Goal: Check status: Check status

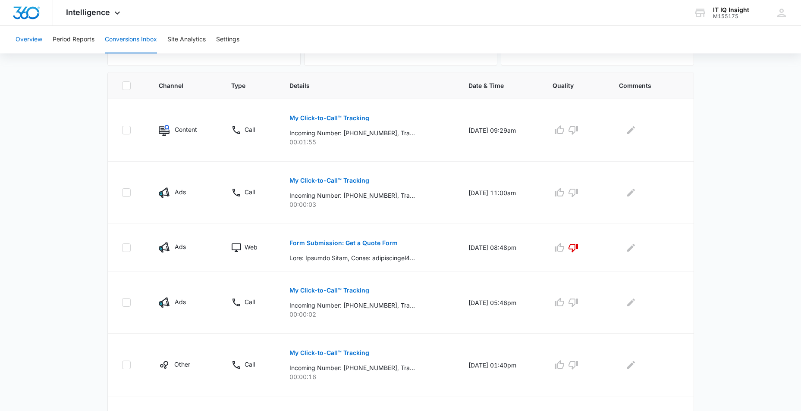
click at [32, 45] on button "Overview" at bounding box center [29, 40] width 27 height 28
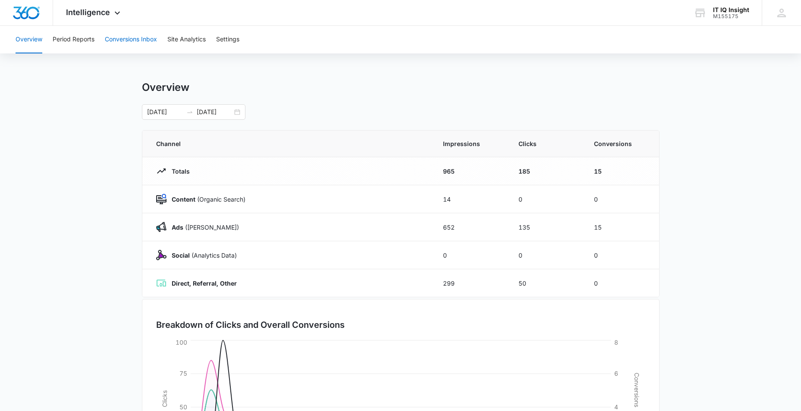
click at [119, 35] on button "Conversions Inbox" at bounding box center [131, 40] width 52 height 28
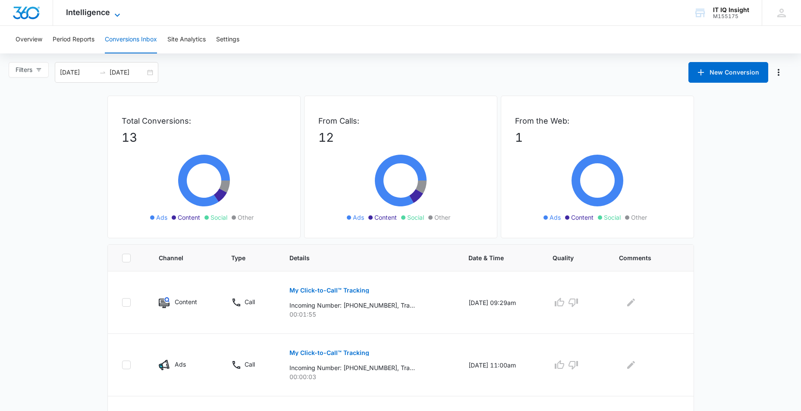
click at [115, 9] on div "Intelligence Apps Reputation Websites Forms CRM Email Social Content Ads Intell…" at bounding box center [94, 12] width 82 height 25
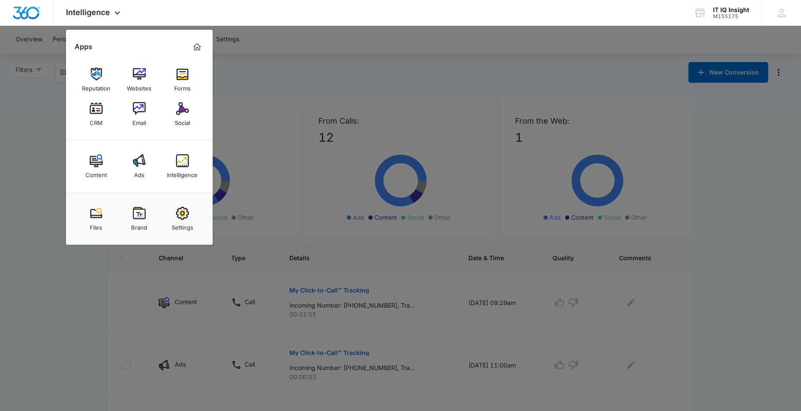
click at [132, 174] on link "Ads" at bounding box center [139, 166] width 33 height 33
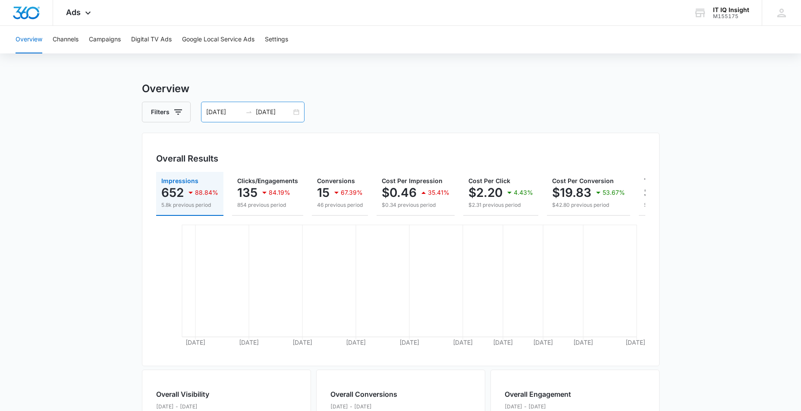
click at [209, 117] on div "[DATE] [DATE]" at bounding box center [253, 112] width 104 height 21
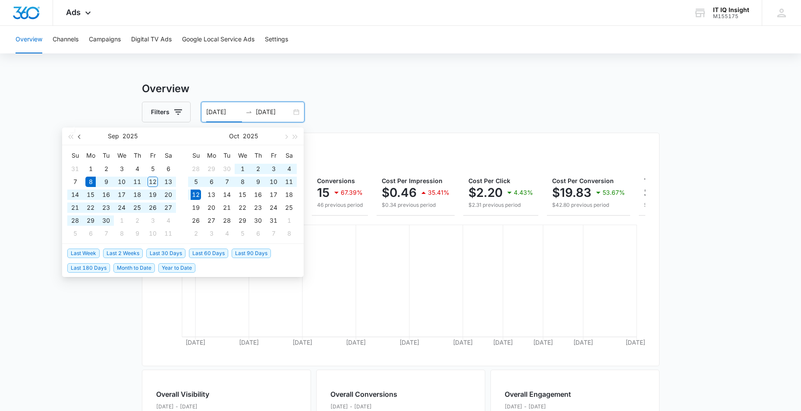
click at [80, 135] on span "button" at bounding box center [80, 137] width 4 height 4
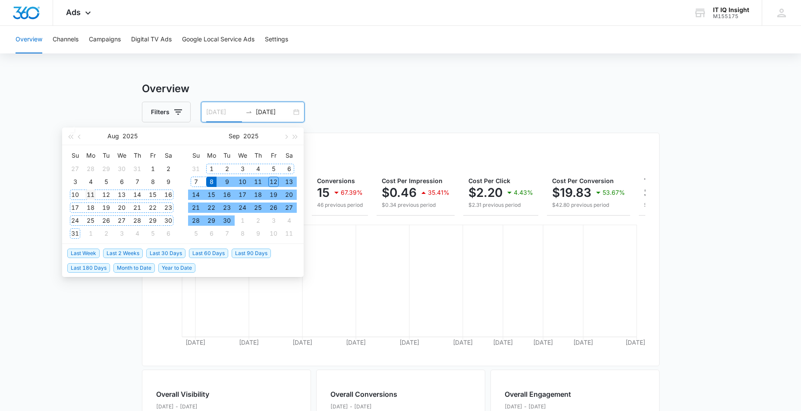
type input "[DATE]"
click at [88, 196] on div "11" at bounding box center [90, 195] width 10 height 10
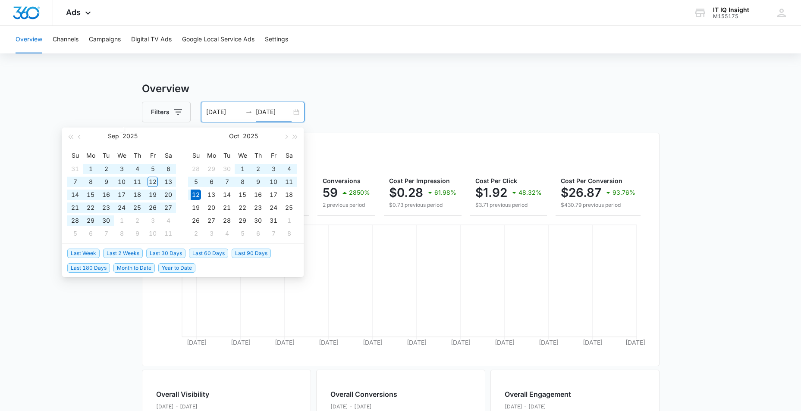
click at [265, 110] on input "[DATE]" at bounding box center [274, 111] width 36 height 9
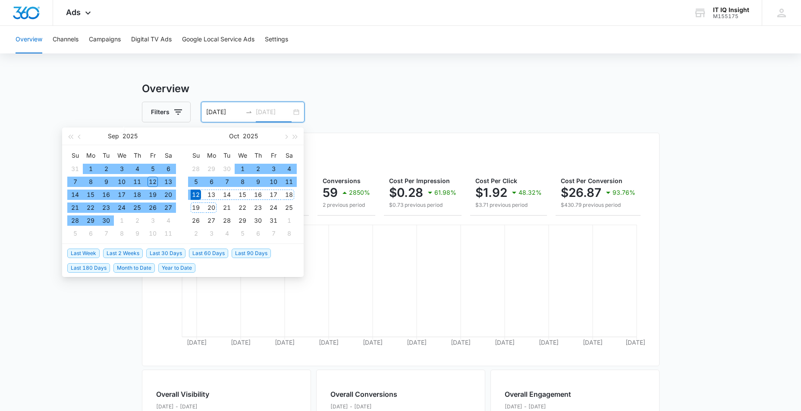
type input "[DATE]"
click at [197, 195] on div "12" at bounding box center [196, 195] width 10 height 10
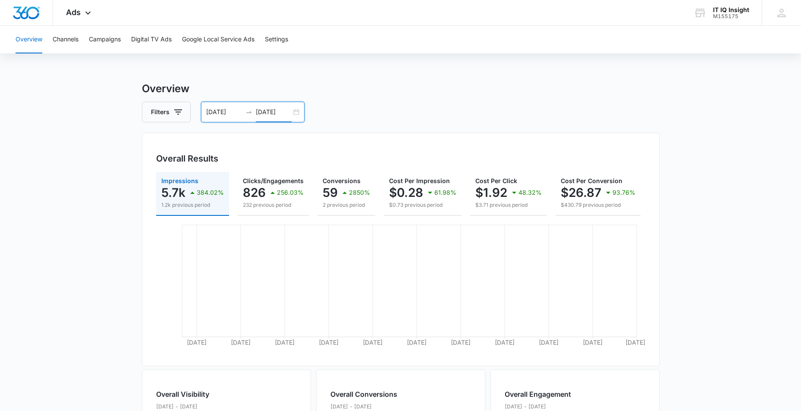
click at [284, 105] on div "[DATE] [DATE]" at bounding box center [253, 112] width 104 height 21
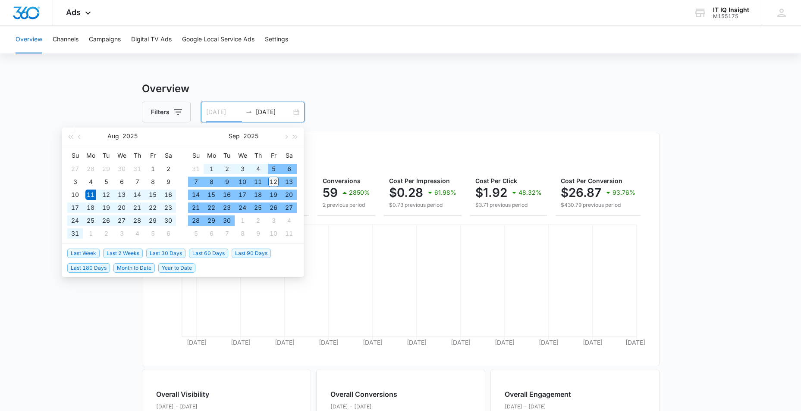
type input "[DATE]"
click at [273, 182] on div "12" at bounding box center [273, 182] width 10 height 10
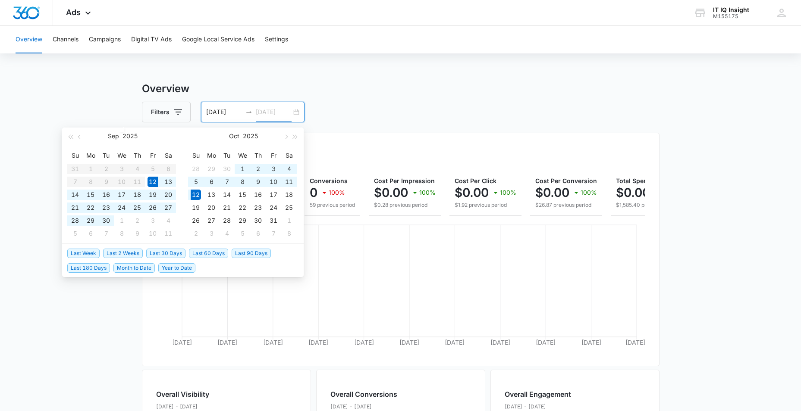
type input "[DATE]"
click at [78, 139] on button "button" at bounding box center [79, 136] width 9 height 17
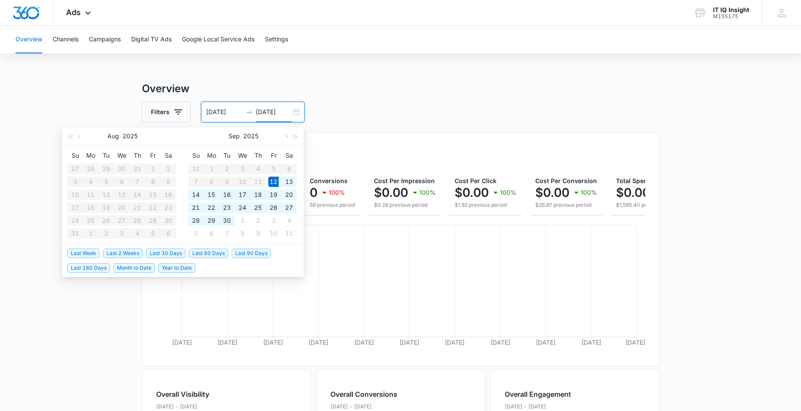
click at [148, 204] on table "Su Mo Tu We Th Fr Sa 27 28 29 30 31 1 2 3 4 5 6 7 8 9 10 11 12 13 14 15 16 17 1…" at bounding box center [121, 194] width 109 height 91
click at [220, 113] on input "[DATE]" at bounding box center [224, 111] width 36 height 9
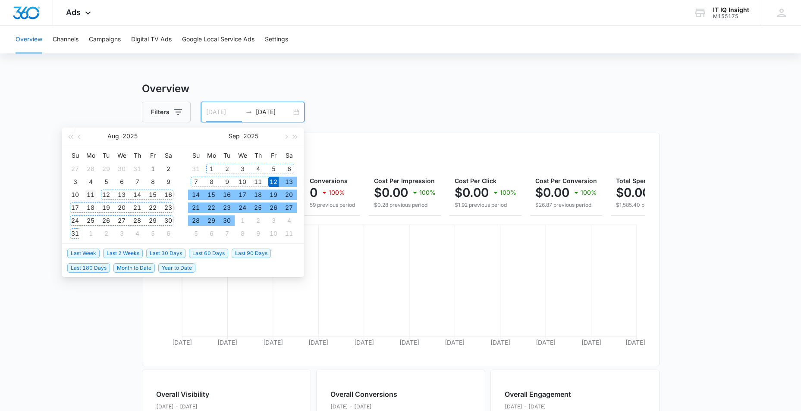
type input "[DATE]"
click at [92, 194] on div "11" at bounding box center [90, 195] width 10 height 10
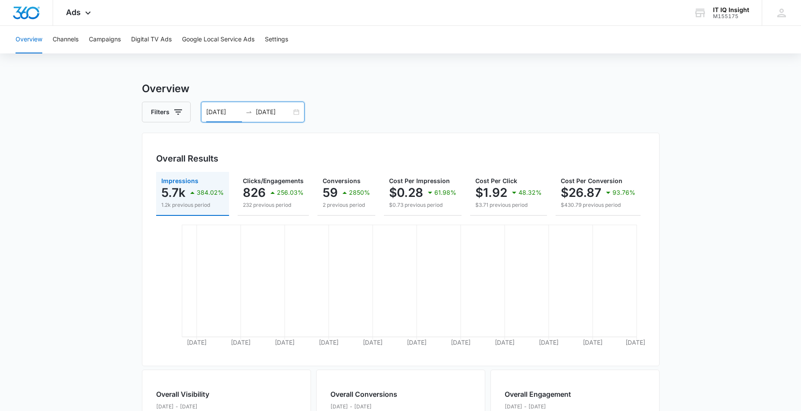
click at [277, 107] on input "[DATE]" at bounding box center [274, 111] width 36 height 9
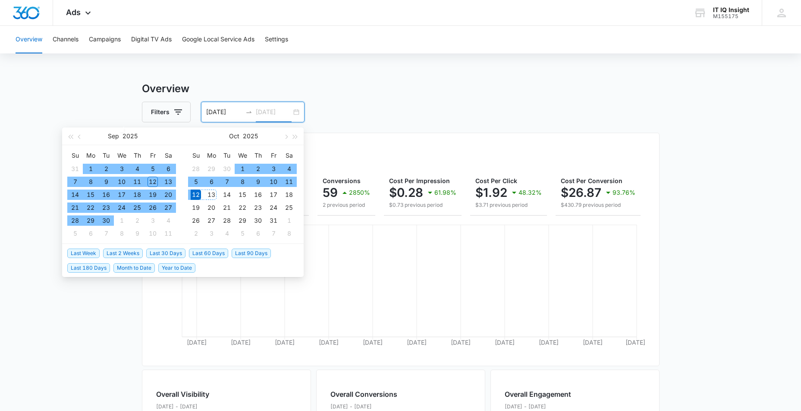
type input "[DATE]"
click at [195, 194] on div "12" at bounding box center [196, 195] width 10 height 10
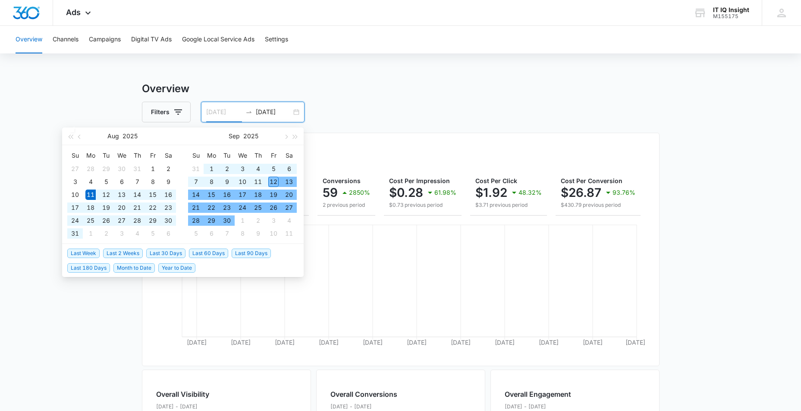
click at [273, 181] on div "12" at bounding box center [273, 182] width 10 height 10
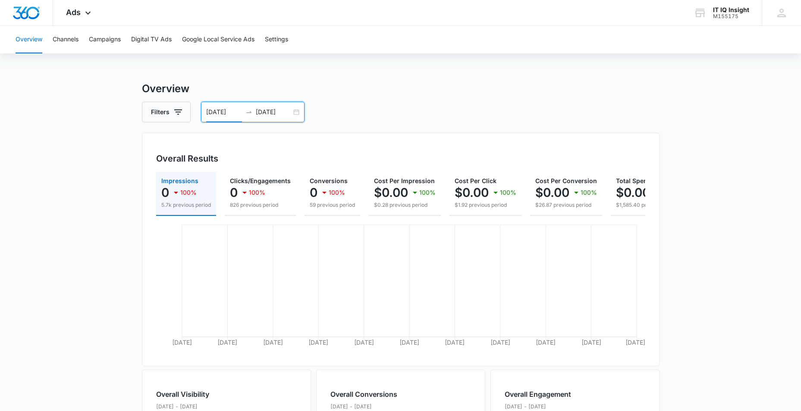
click at [226, 113] on input "[DATE]" at bounding box center [224, 111] width 36 height 9
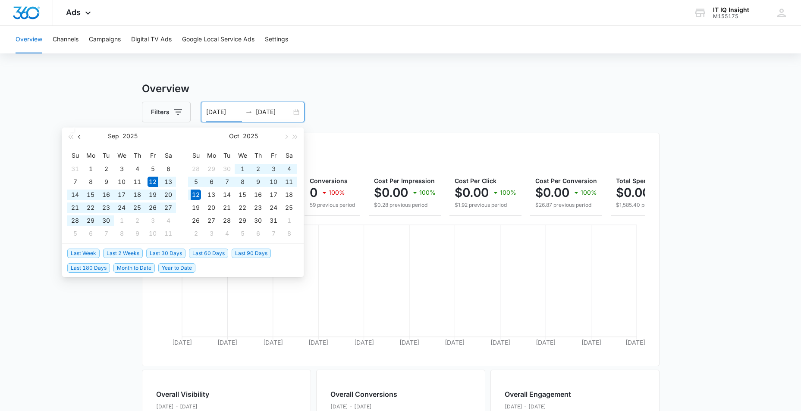
click at [80, 137] on span "button" at bounding box center [80, 137] width 4 height 4
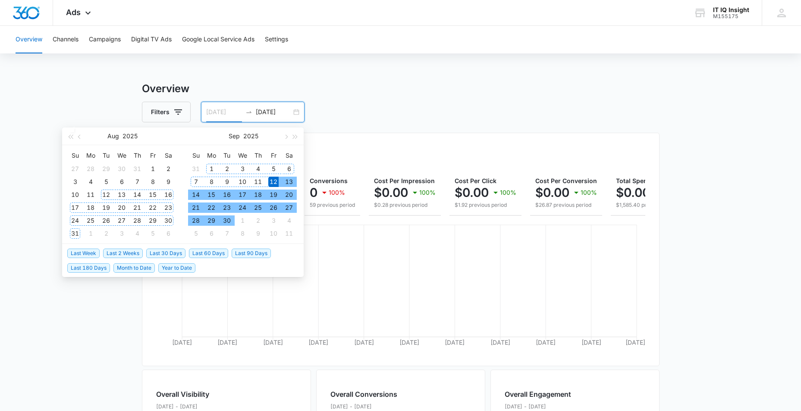
type input "[DATE]"
click at [105, 194] on div "12" at bounding box center [106, 195] width 10 height 10
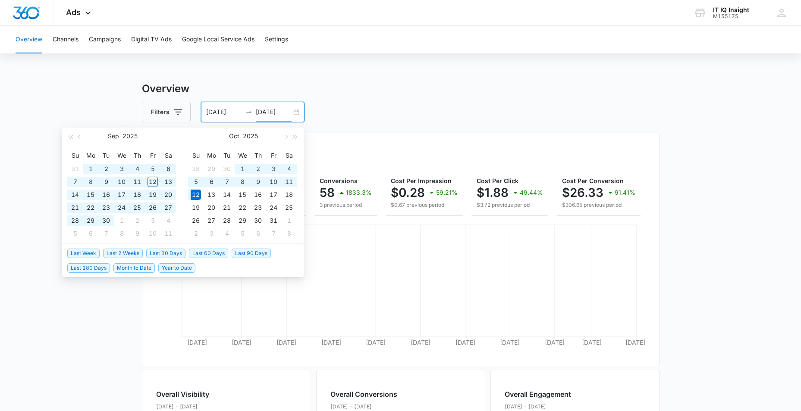
click at [270, 112] on input "[DATE]" at bounding box center [274, 111] width 36 height 9
type input "[DATE]"
click at [151, 181] on div "12" at bounding box center [152, 182] width 10 height 10
